Goal: Information Seeking & Learning: Understand process/instructions

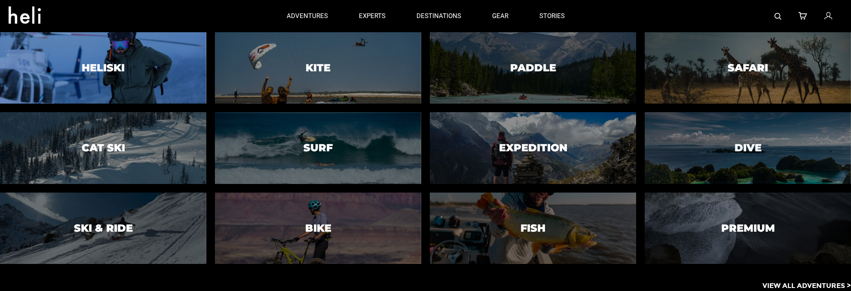
click at [118, 64] on h3 "Heliski" at bounding box center [103, 67] width 43 height 11
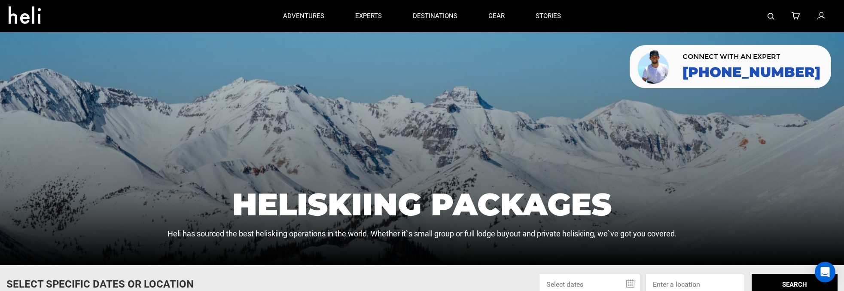
click at [770, 15] on img at bounding box center [771, 16] width 7 height 7
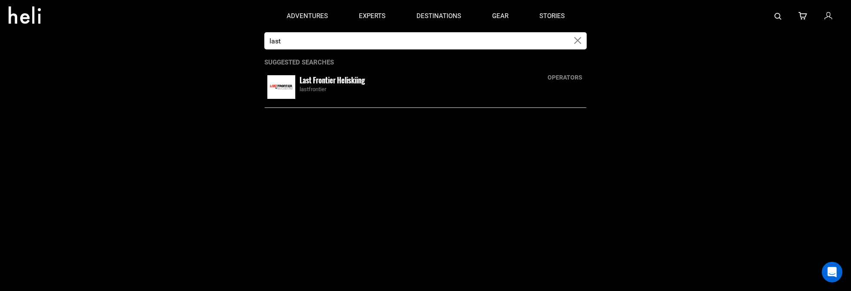
type input "last"
click at [382, 89] on div "lastfrontier" at bounding box center [441, 89] width 284 height 8
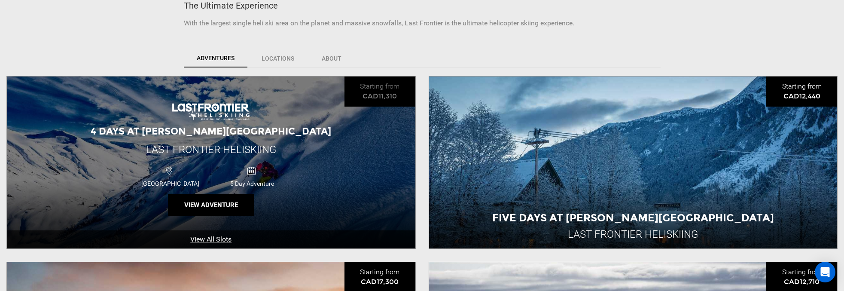
scroll to position [243, 0]
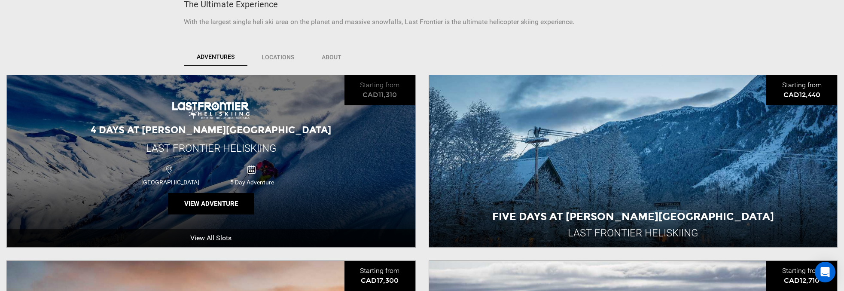
click at [308, 174] on div "[GEOGRAPHIC_DATA] 5 Day Adventure" at bounding box center [210, 174] width 245 height 28
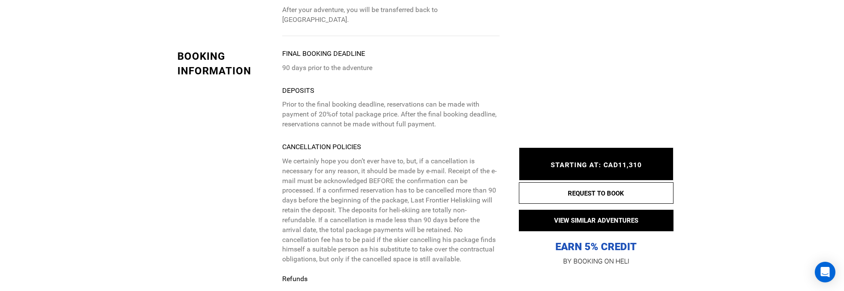
scroll to position [2481, 0]
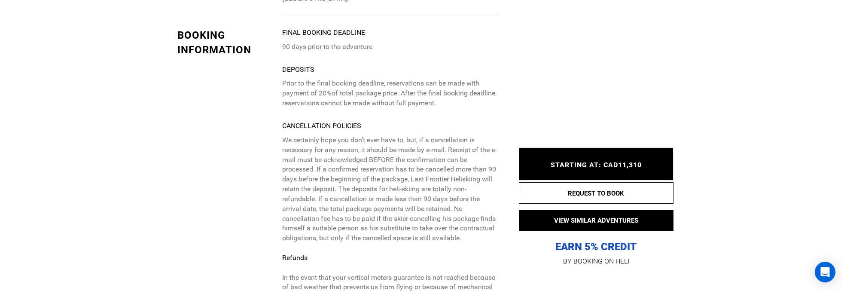
click at [354, 135] on p "We certainly hope you don’t ever have to, but, if a cancellation is necessary f…" at bounding box center [390, 248] width 217 height 226
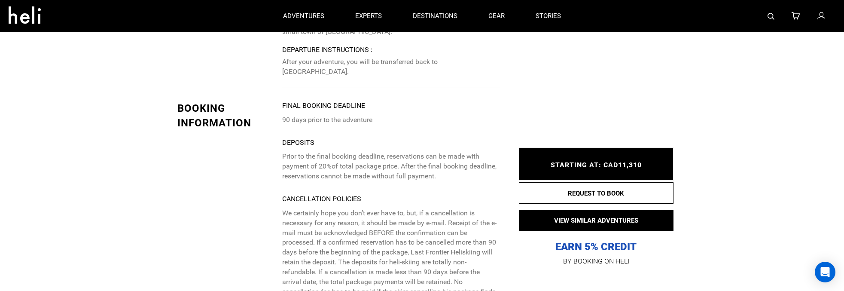
click at [313, 138] on div "Deposits Prior to the final booking deadline, reservations can be made with pay…" at bounding box center [390, 159] width 217 height 43
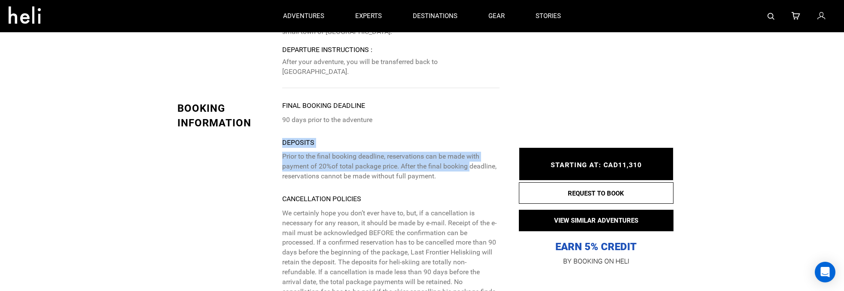
drag, startPoint x: 281, startPoint y: 102, endPoint x: 469, endPoint y: 130, distance: 189.8
click at [469, 152] on p "Prior to the final booking deadline, reservations can be made with payment of 2…" at bounding box center [390, 167] width 217 height 30
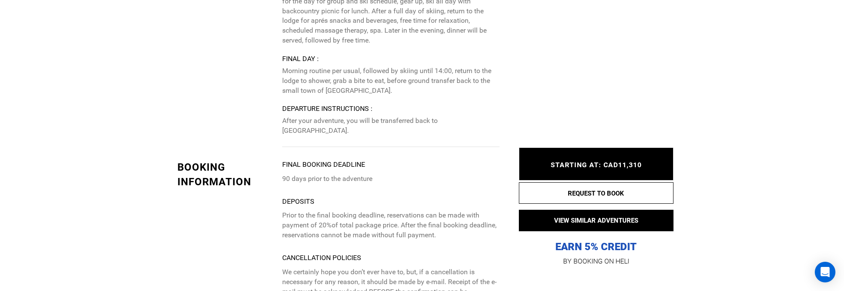
scroll to position [2351, 0]
drag, startPoint x: 281, startPoint y: 158, endPoint x: 452, endPoint y: 191, distance: 174.1
copy div "Deposits Prior to the final booking deadline, reservations can be made with pay…"
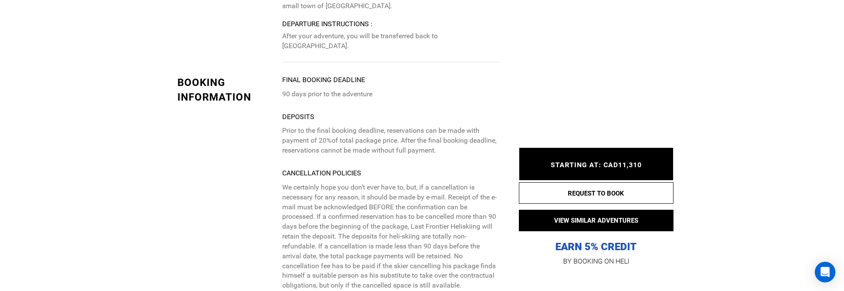
scroll to position [2436, 0]
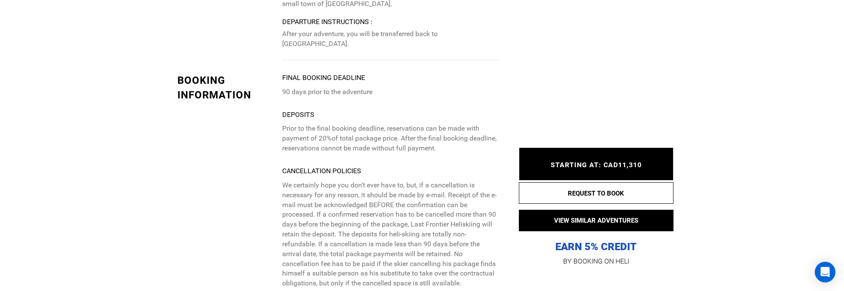
click at [334, 187] on p "We certainly hope you don’t ever have to, but, if a cancellation is necessary f…" at bounding box center [390, 293] width 217 height 226
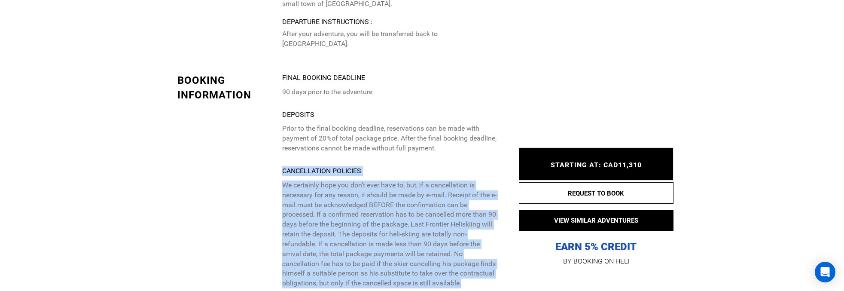
drag, startPoint x: 280, startPoint y: 131, endPoint x: 482, endPoint y: 249, distance: 233.8
copy div "Cancellation Policies We certainly hope you don’t ever have to, but, if a cance…"
